Goal: Information Seeking & Learning: Understand process/instructions

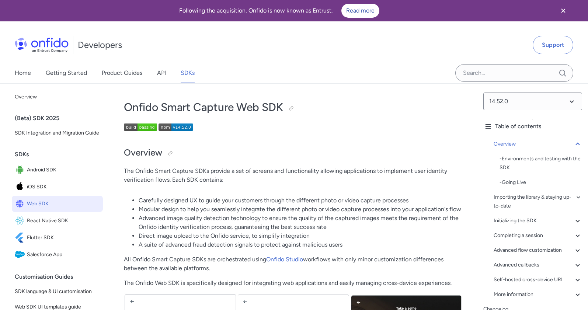
click at [77, 208] on span "Web SDK" at bounding box center [63, 204] width 73 height 10
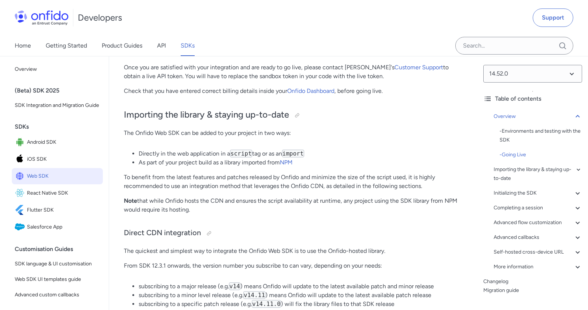
scroll to position [507, 0]
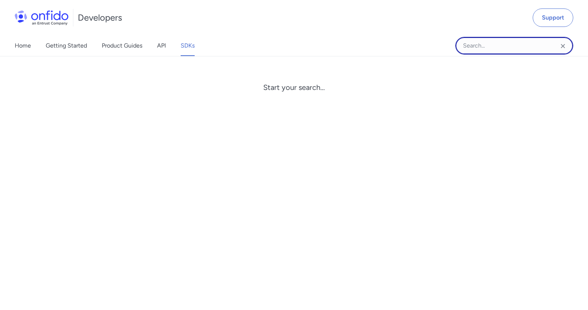
click at [490, 38] on input "Onfido search input field" at bounding box center [515, 46] width 118 height 18
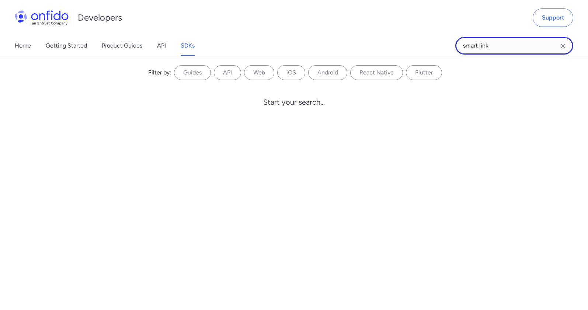
type input "smart link"
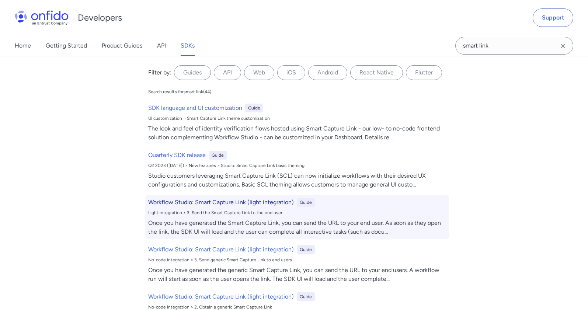
click at [274, 200] on h6 "Workflow Studio: Smart Capture Link (light integration)" at bounding box center [221, 202] width 146 height 9
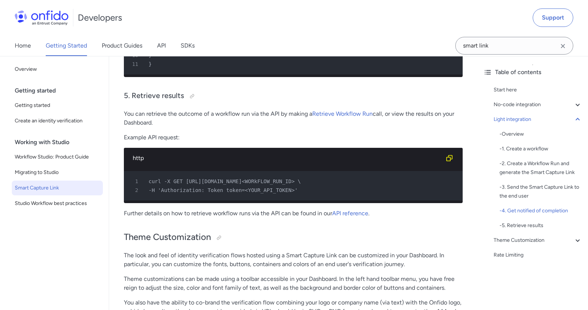
scroll to position [1944, 0]
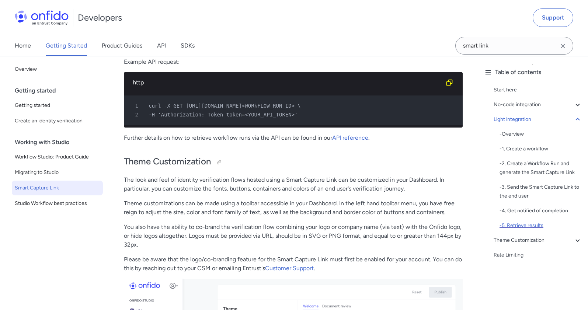
click at [536, 226] on div "- 5. Retrieve results" at bounding box center [541, 225] width 83 height 9
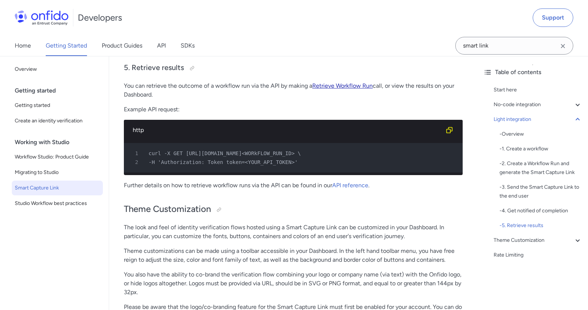
click at [363, 89] on link "Retrieve Workflow Run" at bounding box center [342, 85] width 60 height 7
click at [349, 189] on link "API reference" at bounding box center [350, 185] width 36 height 7
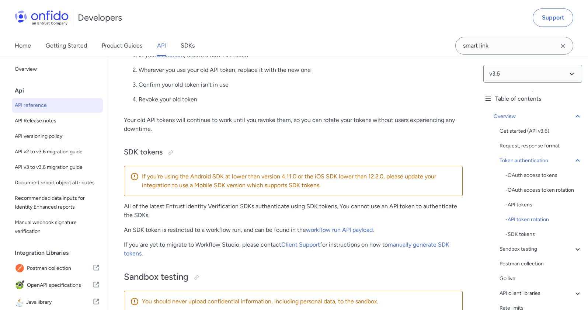
scroll to position [926, 0]
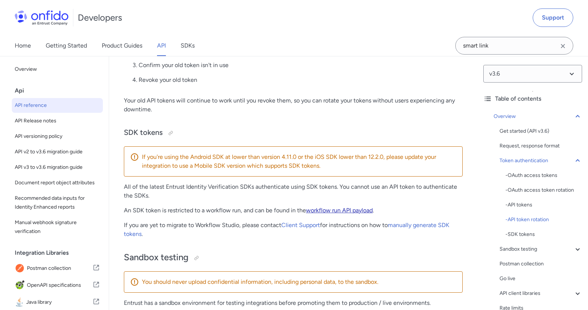
click at [333, 211] on link "workflow run API payload" at bounding box center [339, 210] width 67 height 7
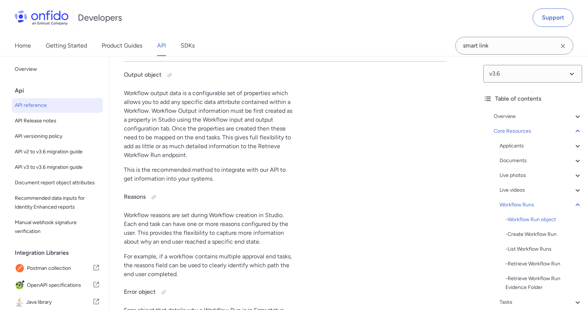
scroll to position [18026, 0]
click at [539, 250] on div "- List Workflow Runs" at bounding box center [544, 249] width 77 height 9
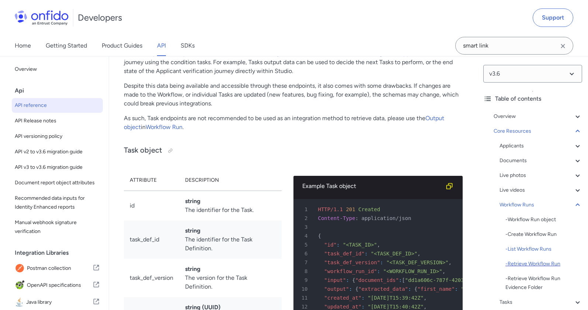
click at [536, 261] on div "- Retrieve Workflow Run" at bounding box center [544, 264] width 77 height 9
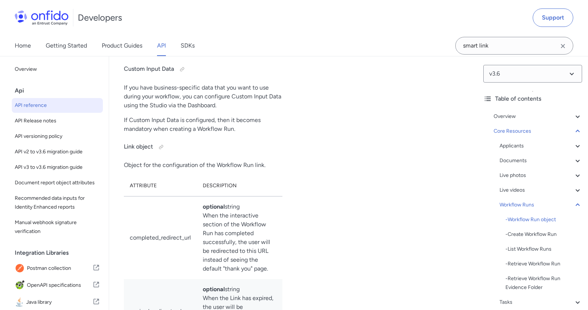
scroll to position [19385, 0]
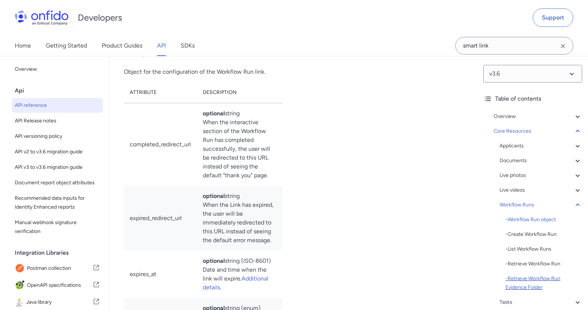
click at [545, 286] on div "- Retrieve Workflow Run Evidence Folder" at bounding box center [544, 283] width 77 height 18
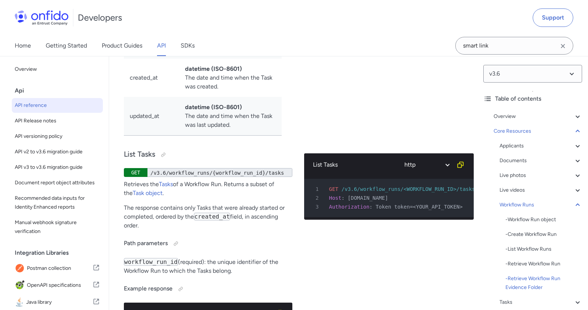
scroll to position [20823, 0]
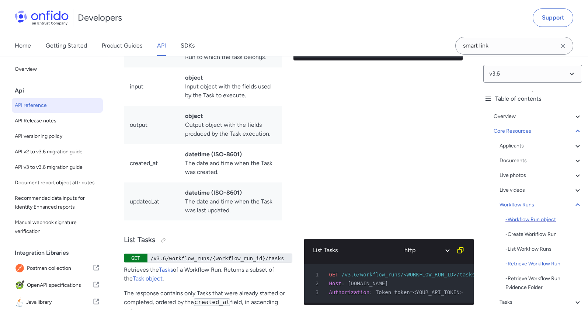
click at [527, 216] on div "- Workflow Run object" at bounding box center [544, 219] width 77 height 9
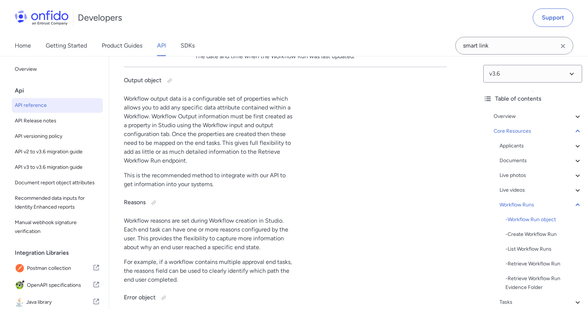
scroll to position [18028, 0]
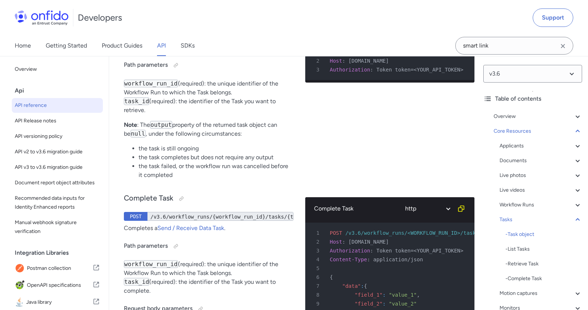
scroll to position [26265, 0]
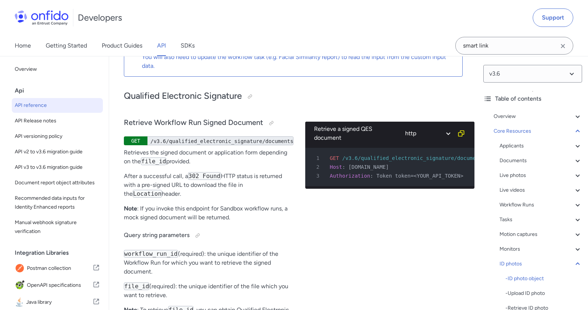
click at [572, 210] on div "Applicants - Applicants with Sanctioned Documents - Applicant object - ID numbe…" at bounding box center [541, 276] width 83 height 269
click at [574, 206] on icon at bounding box center [578, 205] width 9 height 9
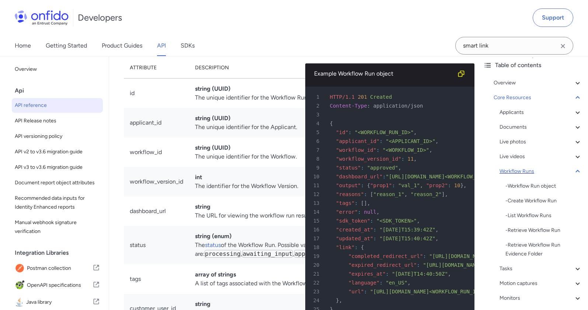
scroll to position [40, 0]
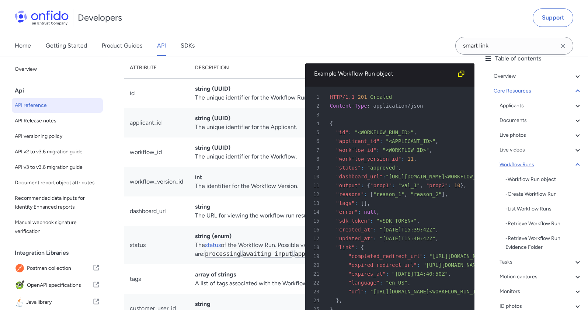
click at [540, 183] on div "- Workflow Run object" at bounding box center [544, 179] width 77 height 9
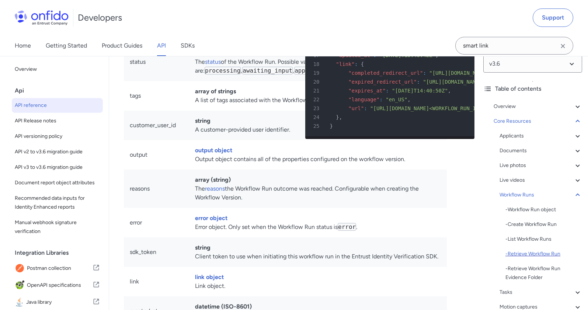
scroll to position [15, 0]
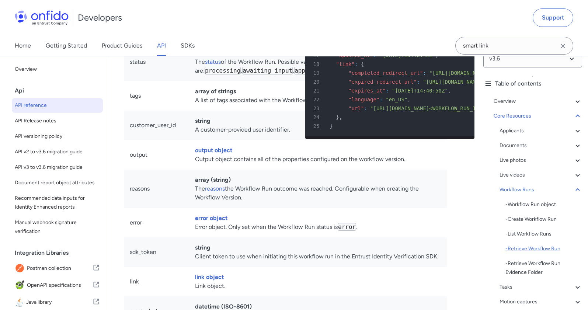
click at [529, 249] on div "- Retrieve Workflow Run" at bounding box center [544, 249] width 77 height 9
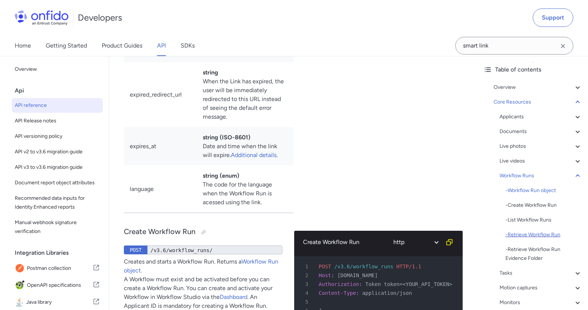
scroll to position [30, 0]
click at [525, 275] on div "Tasks" at bounding box center [541, 273] width 83 height 9
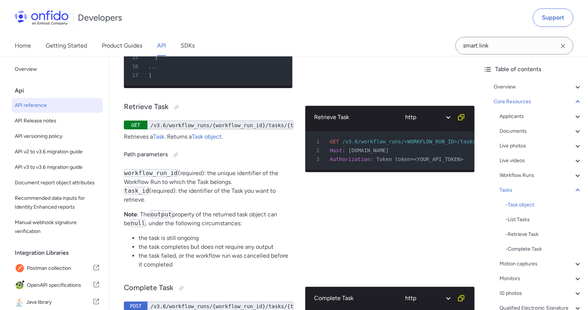
scroll to position [21310, 0]
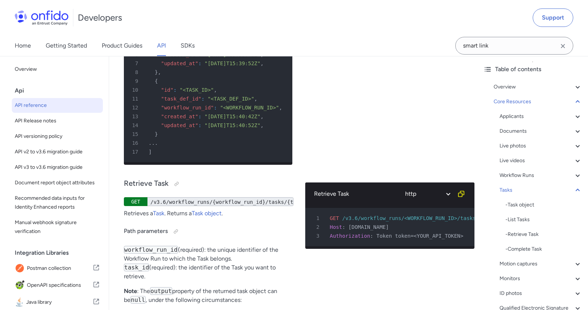
scroll to position [21228, 0]
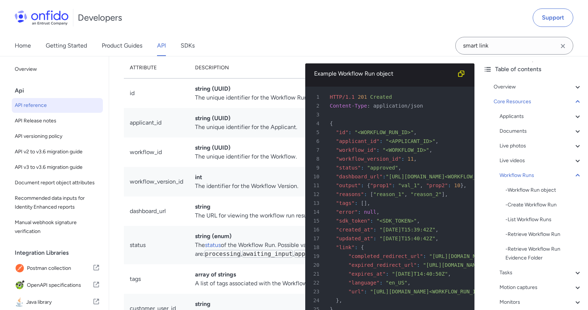
drag, startPoint x: 180, startPoint y: 138, endPoint x: 381, endPoint y: 140, distance: 200.7
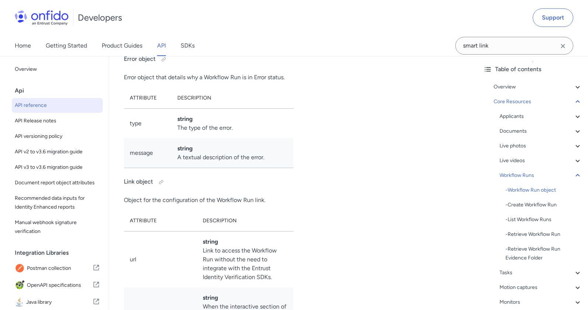
scroll to position [18260, 0]
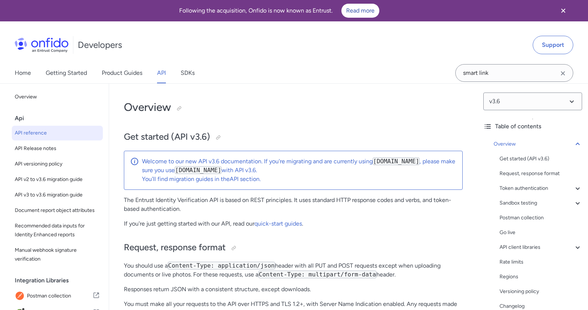
scroll to position [256, 0]
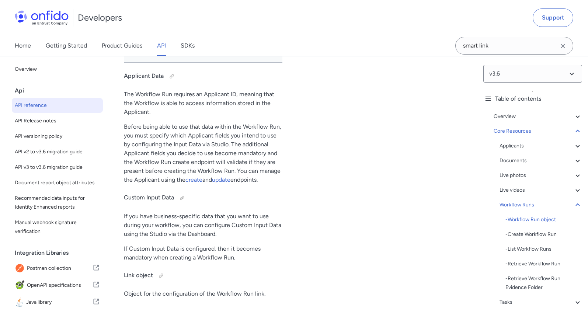
scroll to position [19275, 0]
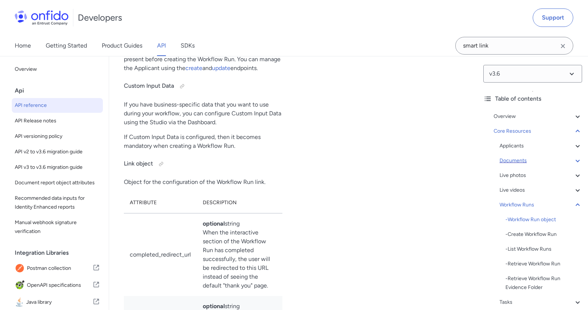
click at [547, 163] on div "Documents" at bounding box center [541, 160] width 83 height 9
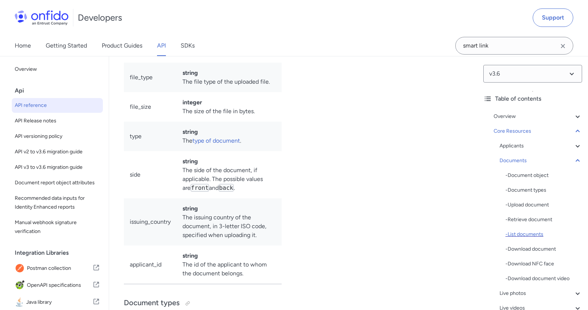
click at [533, 235] on div "- List documents" at bounding box center [544, 234] width 77 height 9
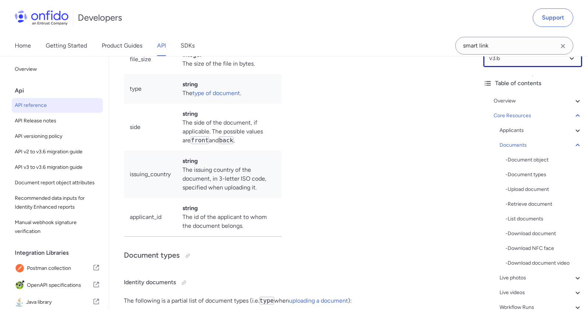
click at [514, 62] on select at bounding box center [533, 58] width 99 height 18
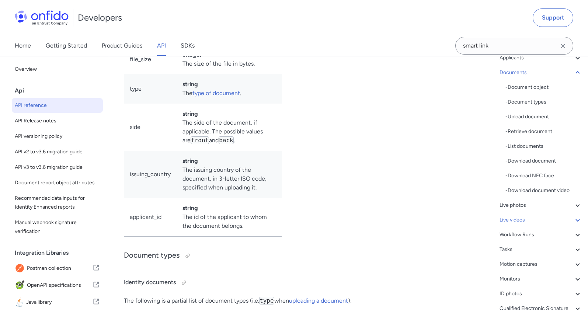
scroll to position [168, 0]
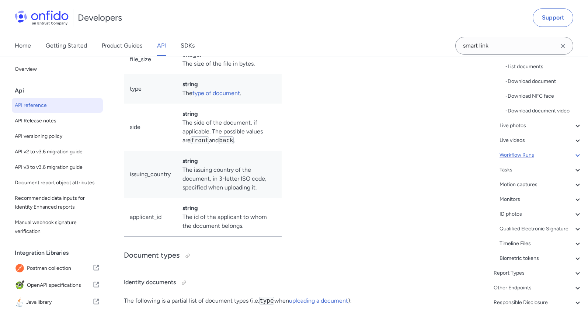
click at [526, 153] on div "Workflow Runs" at bounding box center [541, 155] width 83 height 9
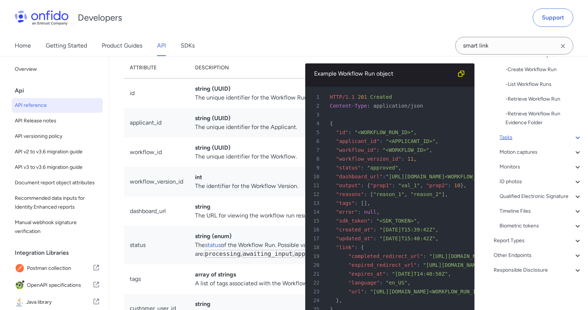
click at [513, 133] on div "Tasks" at bounding box center [541, 137] width 83 height 9
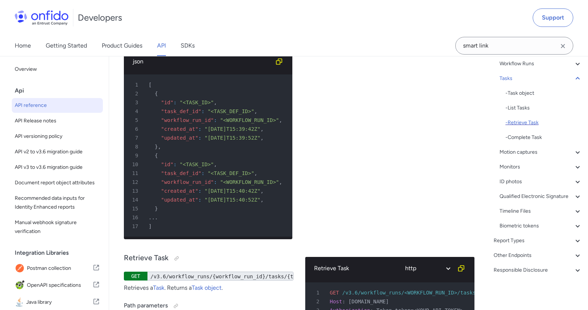
click at [526, 118] on div "- Retrieve Task" at bounding box center [544, 122] width 77 height 9
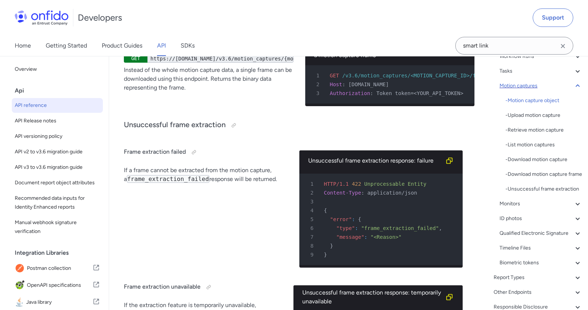
scroll to position [149, 0]
click at [521, 69] on div "Tasks" at bounding box center [541, 71] width 83 height 9
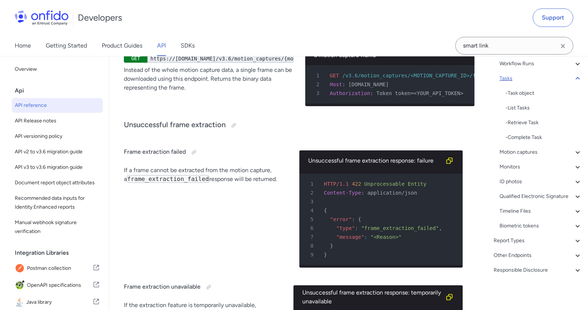
scroll to position [21160, 0]
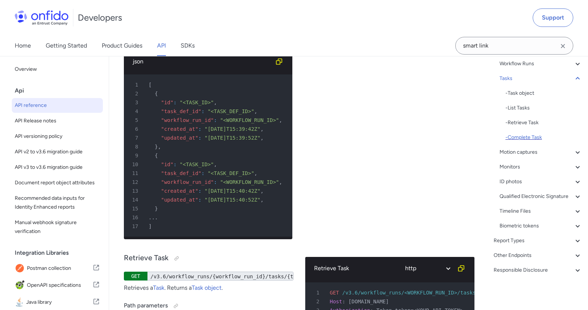
click at [522, 133] on div "- Complete Task" at bounding box center [544, 137] width 77 height 9
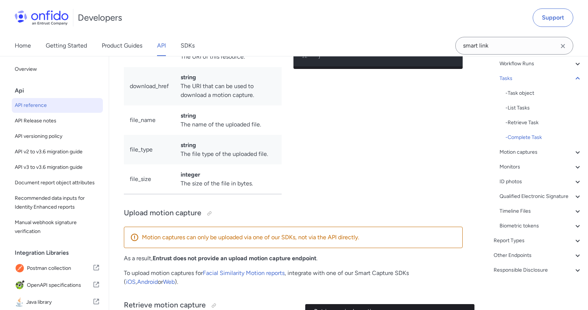
scroll to position [133, 0]
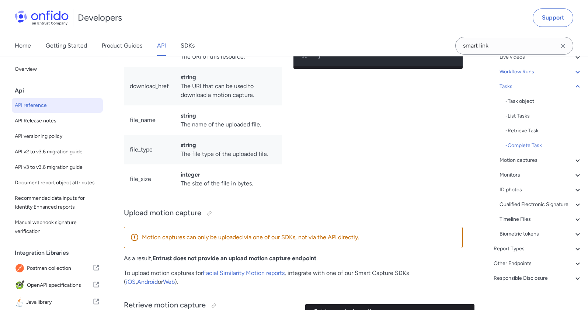
click at [527, 73] on div "Workflow Runs" at bounding box center [541, 72] width 83 height 9
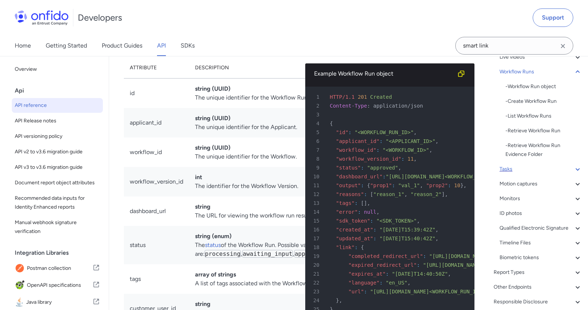
click at [574, 167] on icon at bounding box center [578, 169] width 9 height 9
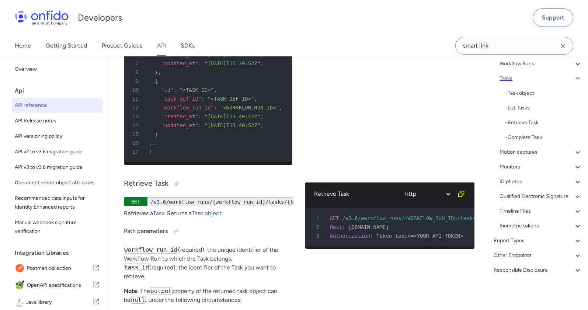
scroll to position [21262, 0]
